Goal: Transaction & Acquisition: Purchase product/service

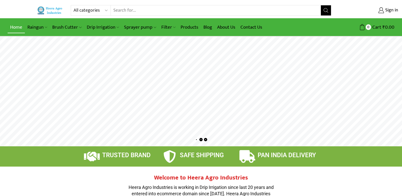
click at [17, 25] on link "Home" at bounding box center [16, 27] width 17 height 12
click at [185, 28] on link "Products" at bounding box center [189, 27] width 23 height 12
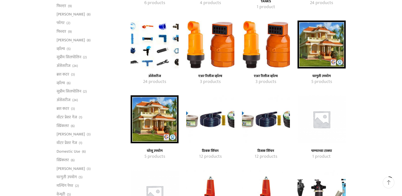
scroll to position [127, 0]
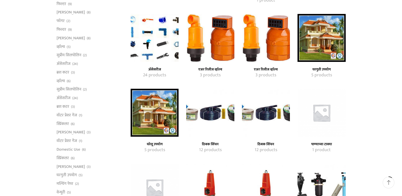
click at [163, 48] on img "Visit product category अ‍ॅसेसरीज" at bounding box center [155, 38] width 48 height 48
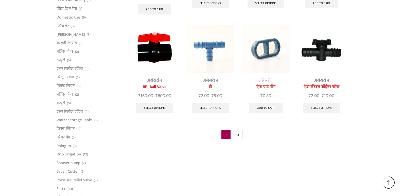
scroll to position [254, 0]
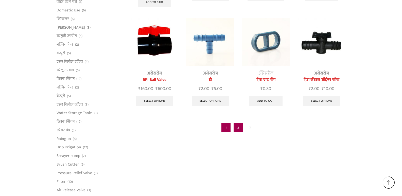
click at [239, 123] on link "2" at bounding box center [238, 127] width 9 height 9
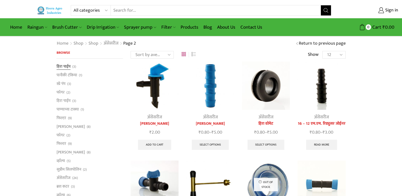
click at [67, 65] on link "हिरा पाईप" at bounding box center [64, 67] width 14 height 7
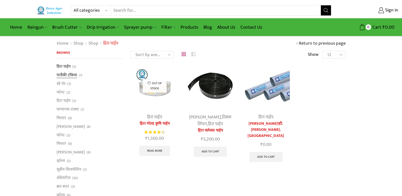
click at [72, 75] on link "पानीकी टंकिया" at bounding box center [67, 75] width 21 height 9
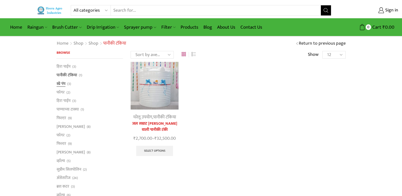
click at [61, 83] on link "स्प्रे पंप" at bounding box center [61, 83] width 9 height 9
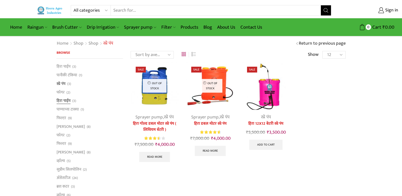
click at [63, 101] on link "हिरा पाईप" at bounding box center [64, 101] width 14 height 9
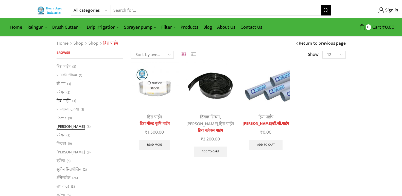
click at [64, 126] on link "[PERSON_NAME]" at bounding box center [71, 126] width 28 height 9
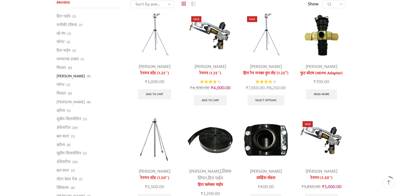
scroll to position [51, 0]
click at [66, 137] on link "ब्रश कटर" at bounding box center [63, 136] width 13 height 9
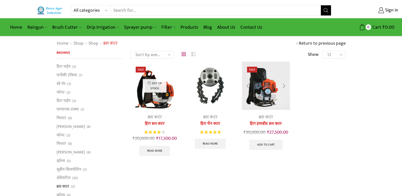
click at [269, 93] on img at bounding box center [266, 86] width 48 height 48
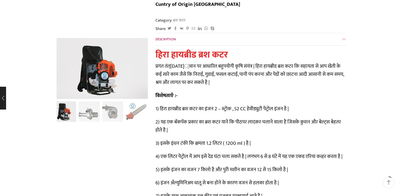
scroll to position [127, 0]
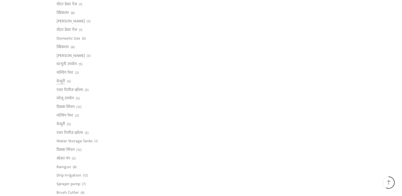
scroll to position [228, 0]
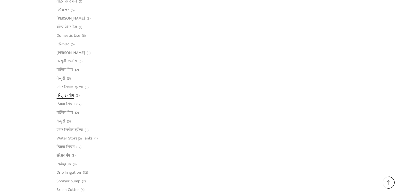
click at [63, 97] on link "घरेलू उपयोग" at bounding box center [66, 95] width 18 height 9
click at [63, 105] on link "ठिबक सिंचन" at bounding box center [66, 104] width 18 height 9
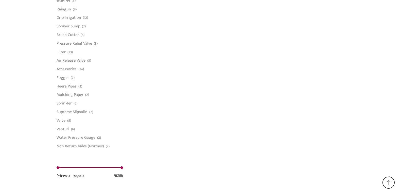
scroll to position [376, 0]
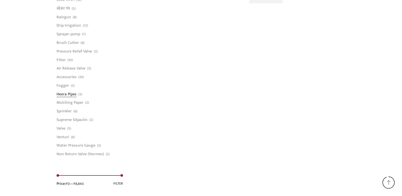
click at [67, 94] on link "Heera Pipes" at bounding box center [67, 94] width 20 height 9
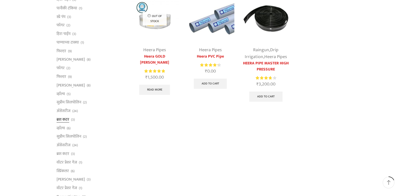
scroll to position [76, 0]
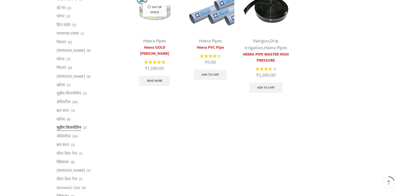
click at [70, 129] on link "सुप्रीम सिलपोलिन" at bounding box center [69, 128] width 25 height 9
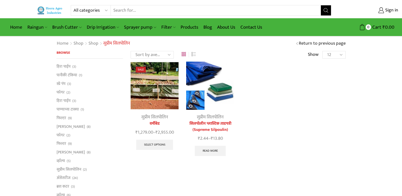
click at [149, 86] on img at bounding box center [155, 86] width 48 height 48
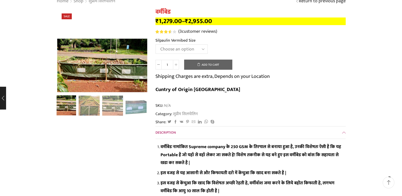
scroll to position [76, 0]
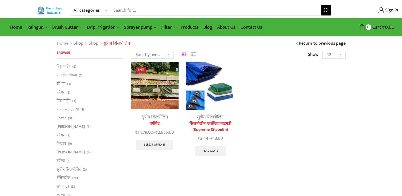
click at [66, 43] on link "Home" at bounding box center [63, 43] width 12 height 7
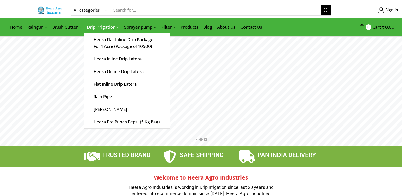
click at [109, 27] on link "Drip Irrigation" at bounding box center [102, 27] width 37 height 12
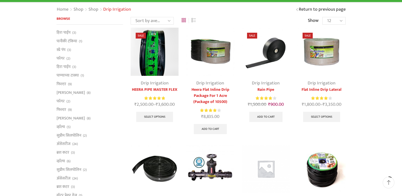
scroll to position [127, 0]
